Goal: Register for event/course

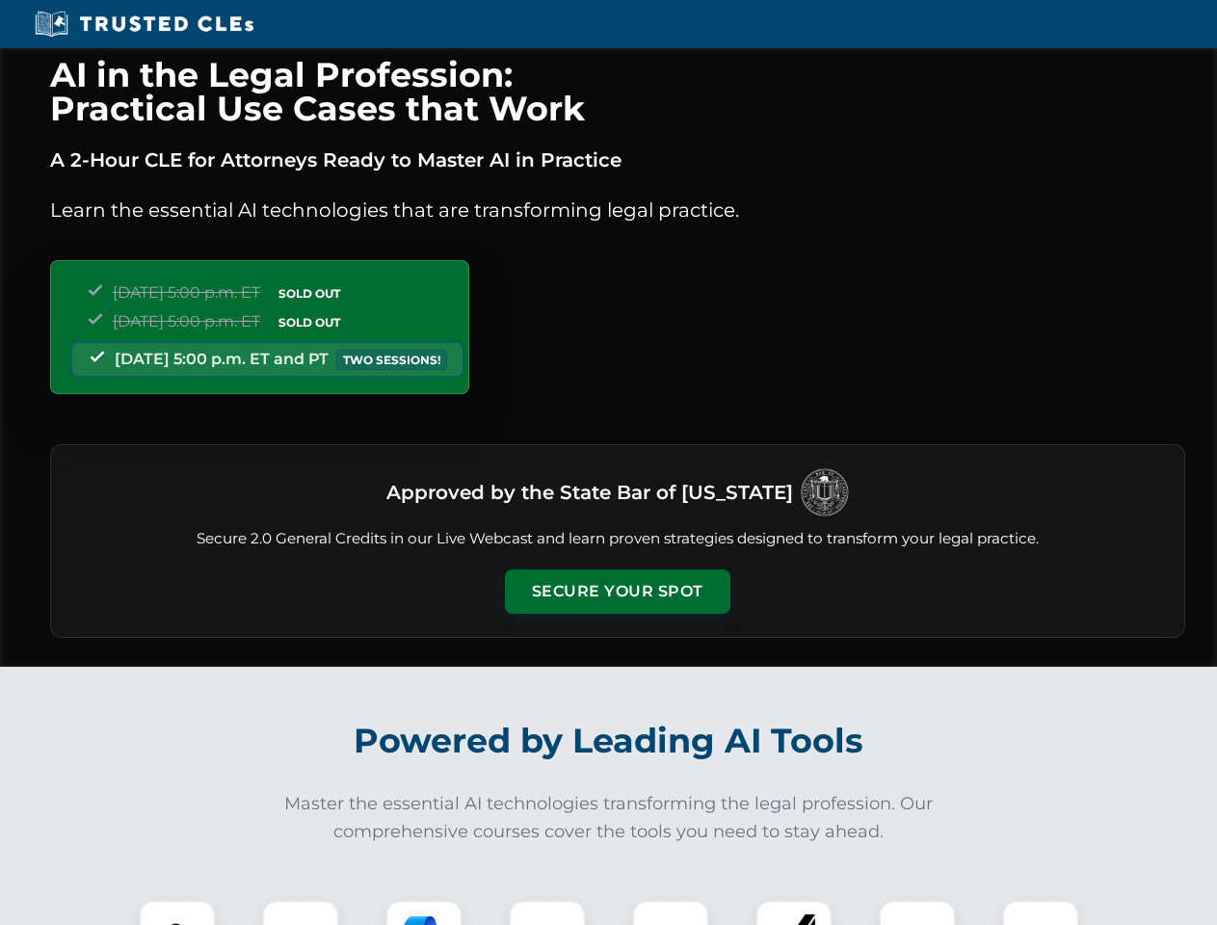
click at [617, 592] on button "Secure Your Spot" at bounding box center [617, 592] width 225 height 44
click at [177, 913] on img at bounding box center [177, 939] width 56 height 56
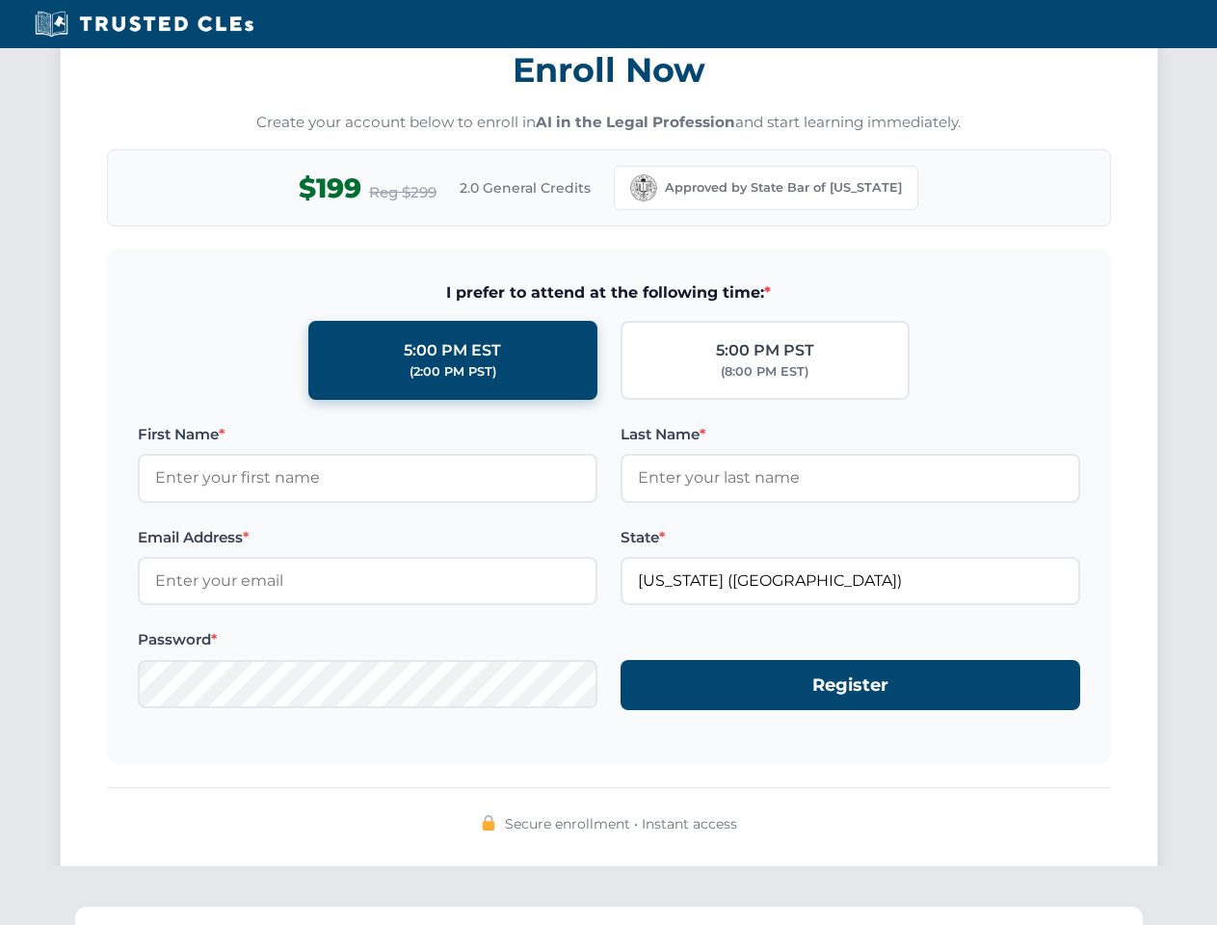
scroll to position [1892, 0]
